Goal: Task Accomplishment & Management: Manage account settings

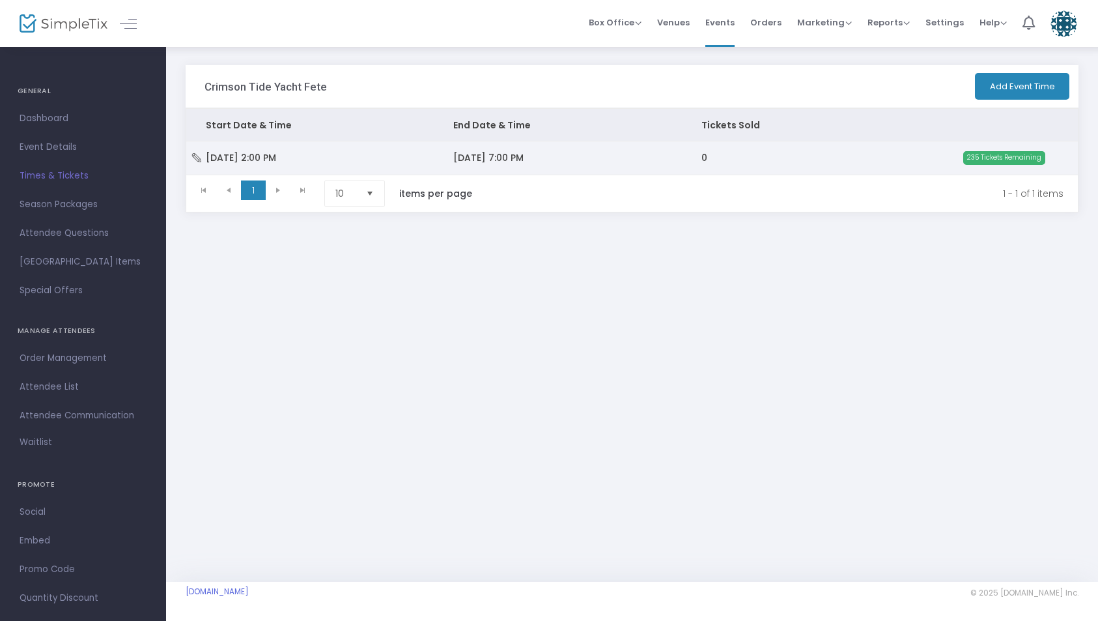
click at [485, 154] on span "[DATE] 7:00 PM" at bounding box center [488, 157] width 70 height 13
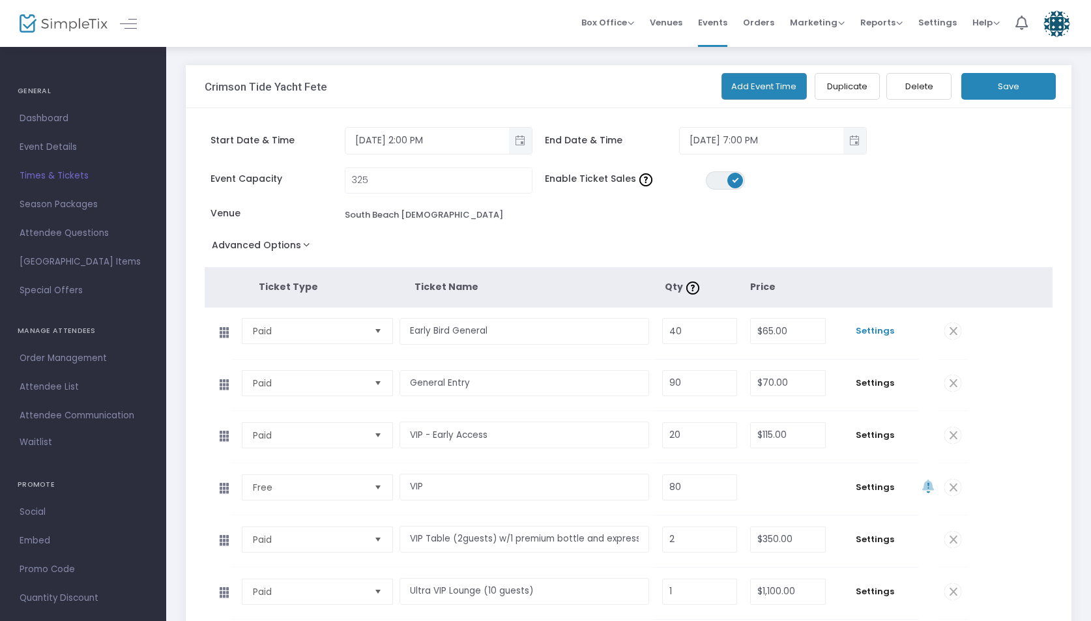
click at [871, 330] on span "Settings" at bounding box center [875, 330] width 74 height 13
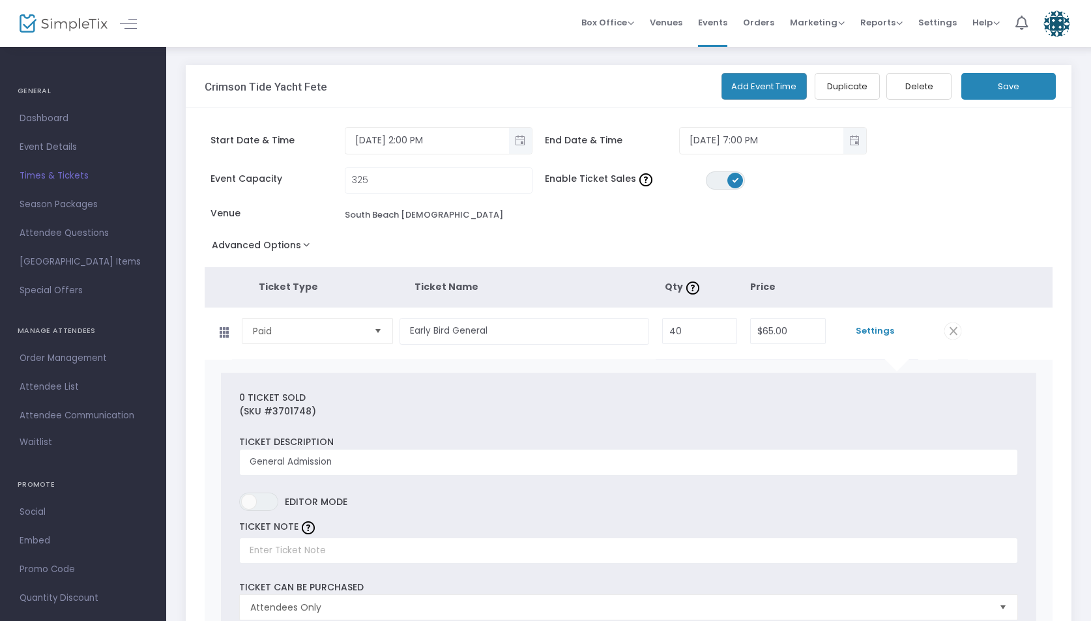
click at [909, 229] on div "Event Capacity 325 Enable Ticket Sales ON OFF Venue [GEOGRAPHIC_DATA][DEMOGRAPH…" at bounding box center [622, 201] width 848 height 68
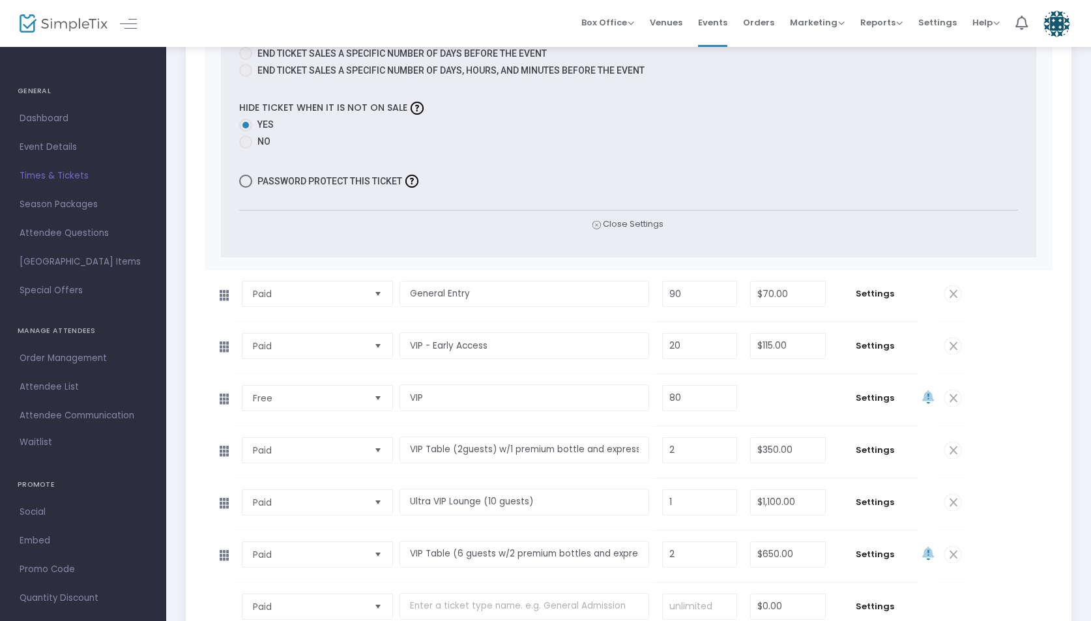
scroll to position [932, 0]
click at [771, 290] on input "70" at bounding box center [787, 291] width 74 height 25
type input "$75.00"
click at [842, 307] on td "Settings" at bounding box center [875, 293] width 87 height 51
click at [377, 397] on span "Select" at bounding box center [377, 395] width 21 height 21
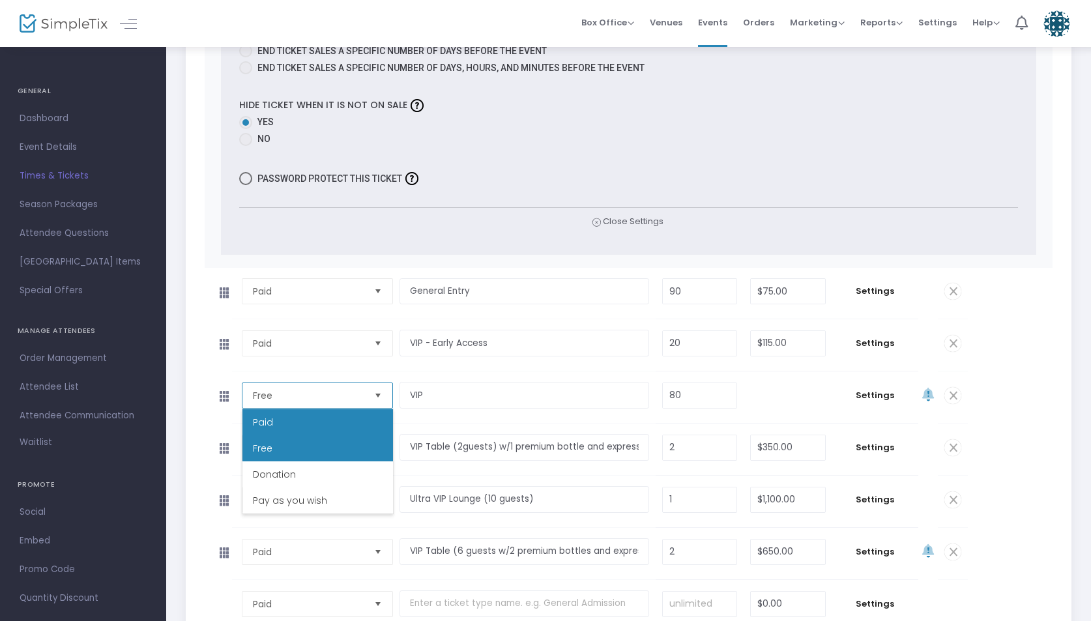
click at [347, 427] on li "Paid" at bounding box center [317, 422] width 150 height 26
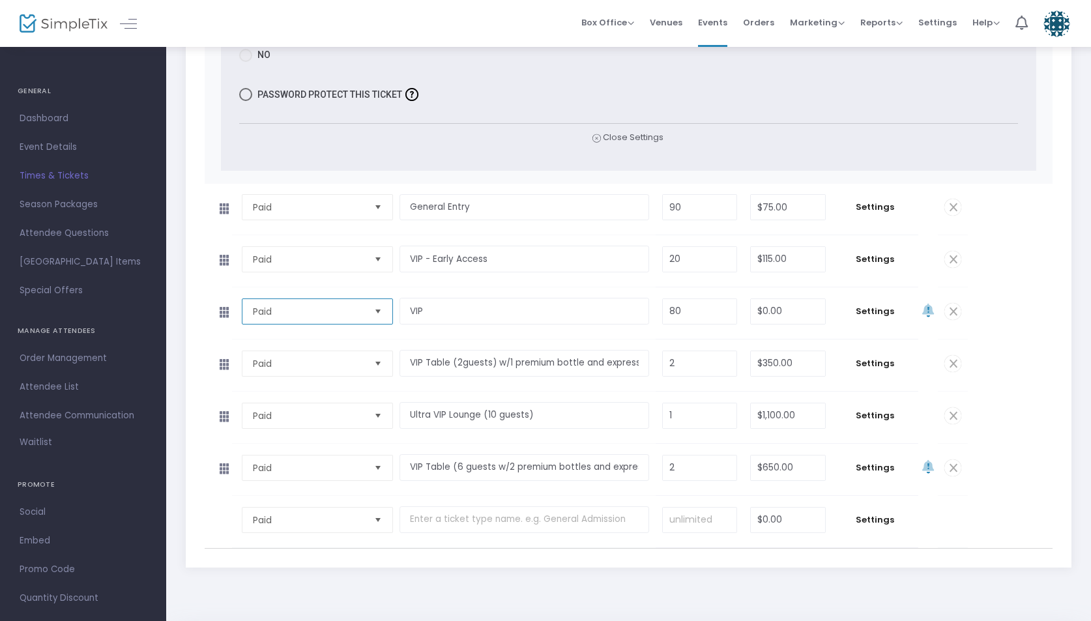
scroll to position [1031, 0]
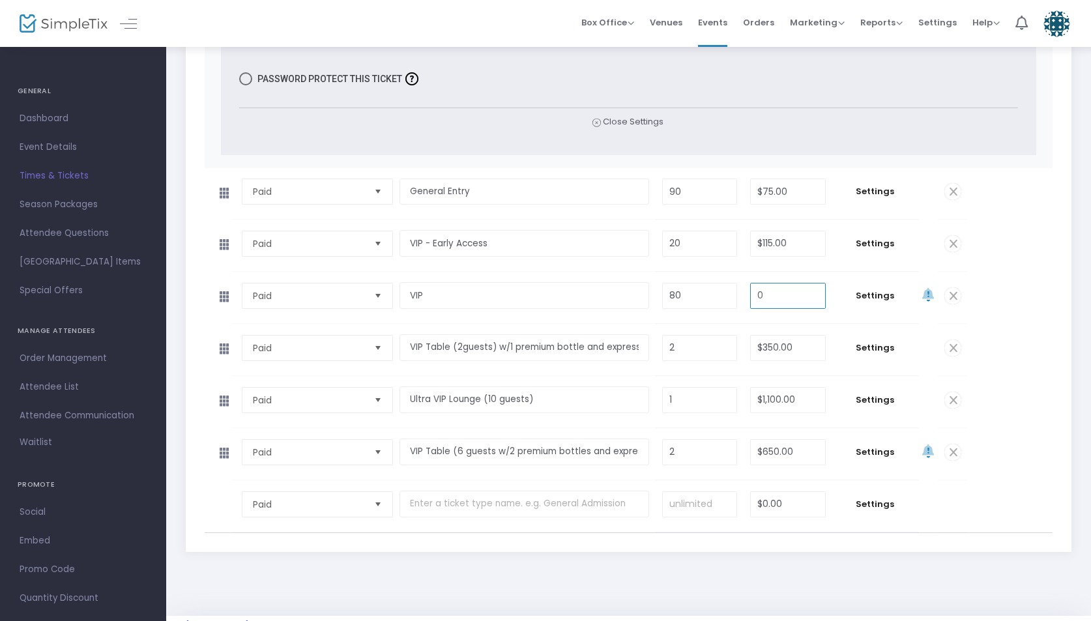
click at [784, 291] on input "0" at bounding box center [787, 295] width 74 height 25
type input "1"
type input "$140.00"
click at [838, 291] on span "Settings" at bounding box center [875, 295] width 74 height 13
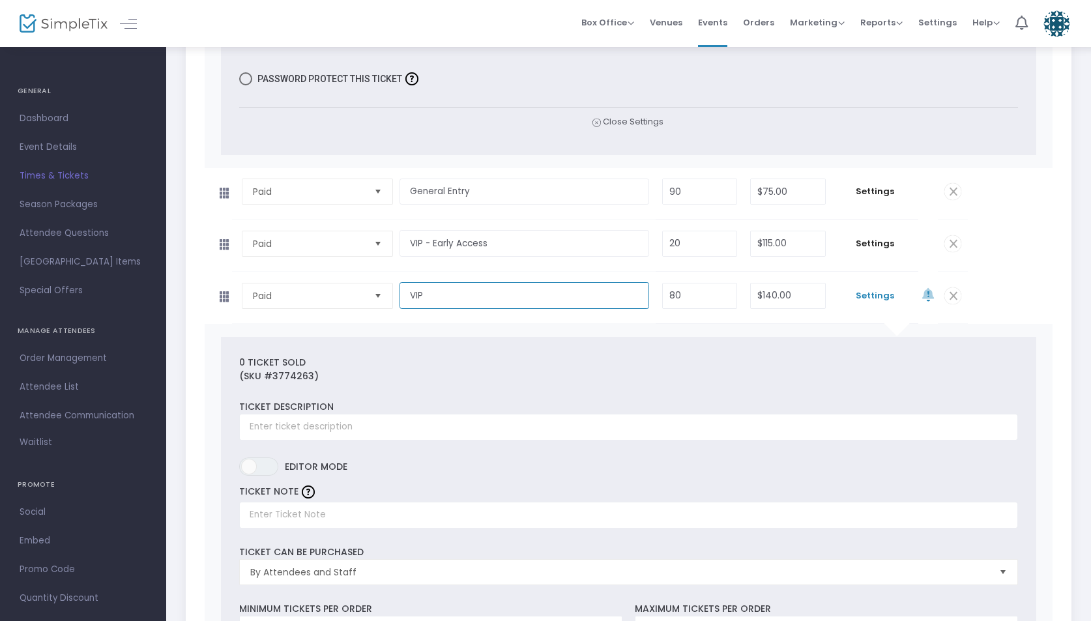
click at [431, 300] on input "VIP" at bounding box center [523, 295] width 249 height 27
type input "VIP Select"
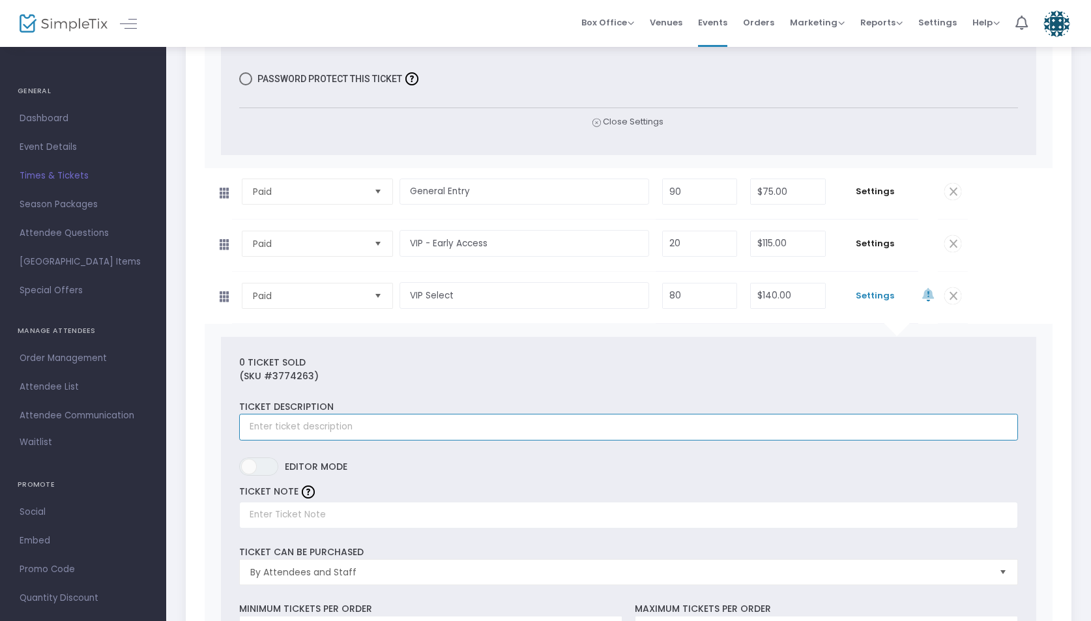
click at [328, 425] on input "text" at bounding box center [628, 427] width 778 height 27
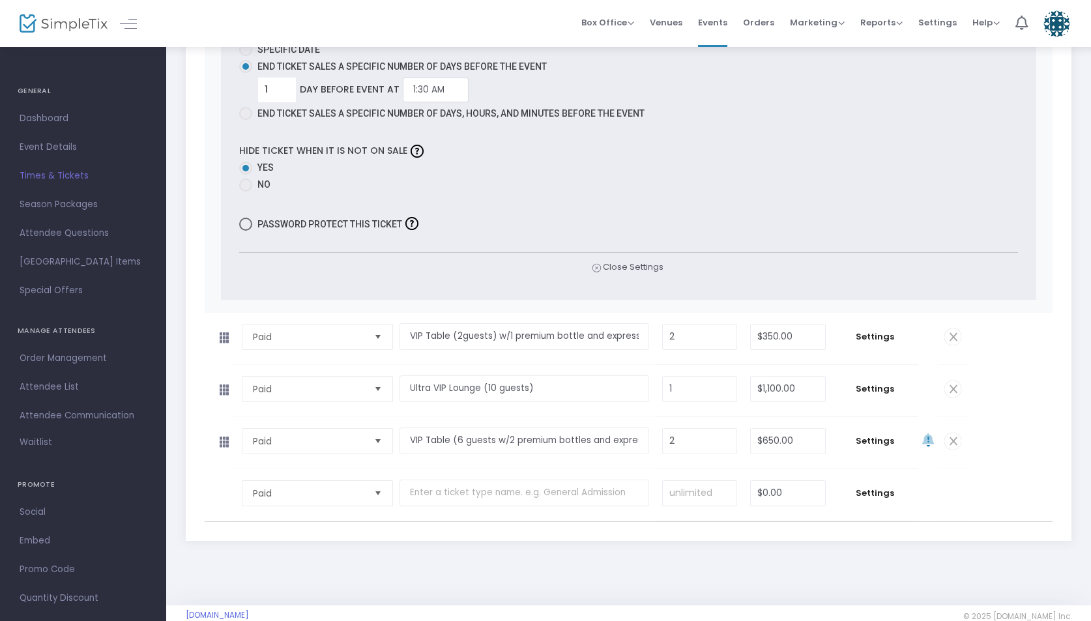
scroll to position [1935, 0]
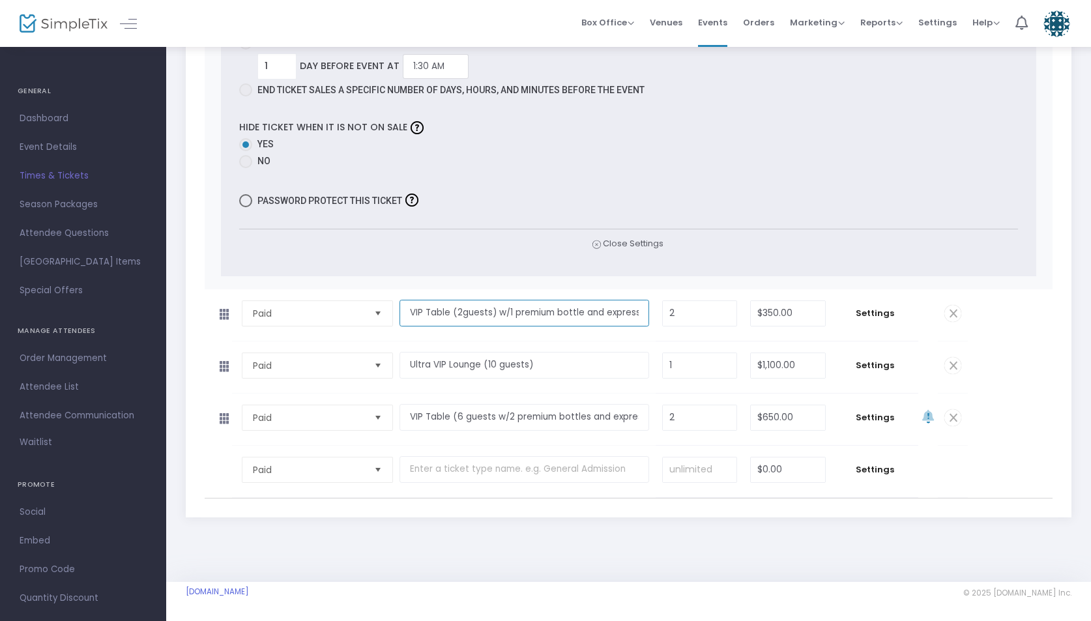
click at [547, 308] on input "VIP Table (2guests) w/1 premium bottle and express entry" at bounding box center [523, 313] width 249 height 27
click at [881, 415] on span "Settings" at bounding box center [875, 417] width 74 height 13
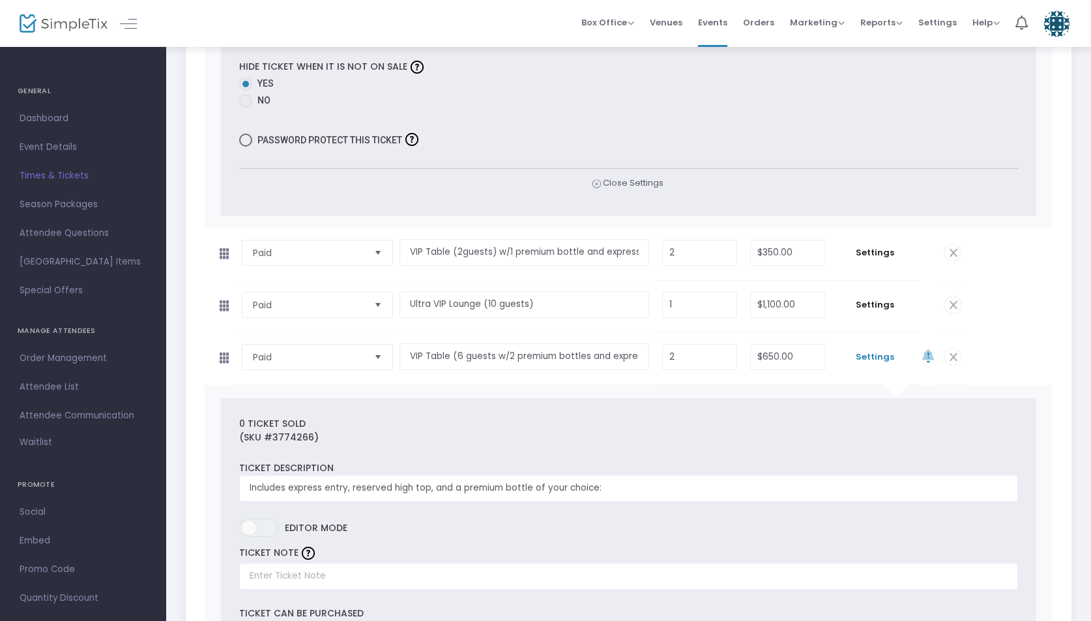
scroll to position [2006, 0]
